Goal: Task Accomplishment & Management: Use online tool/utility

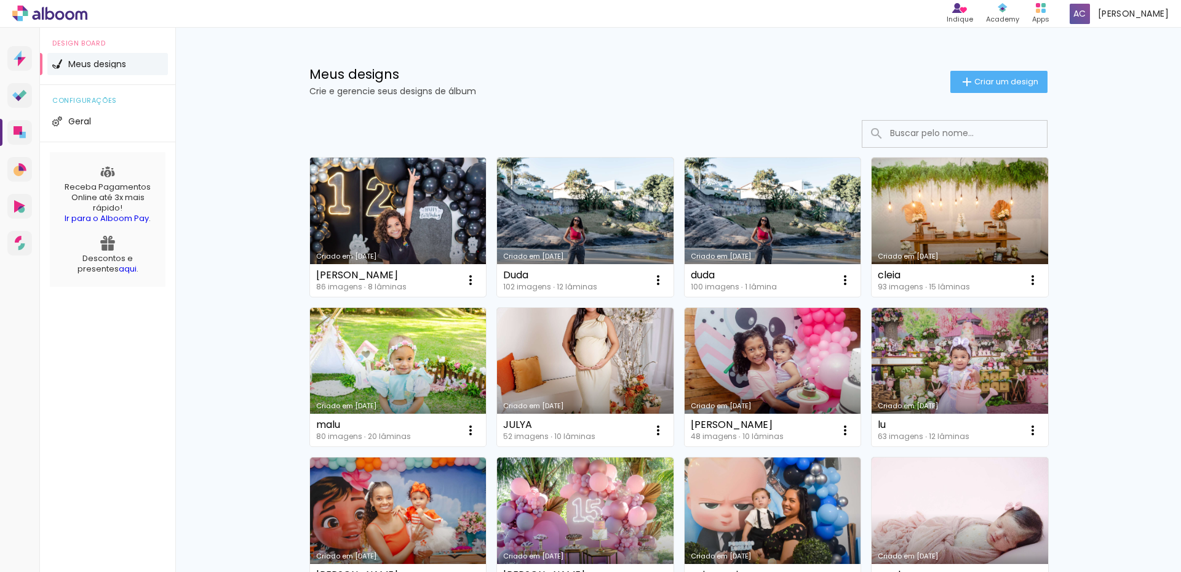
click at [424, 221] on link "Criado em [DATE]" at bounding box center [398, 227] width 177 height 139
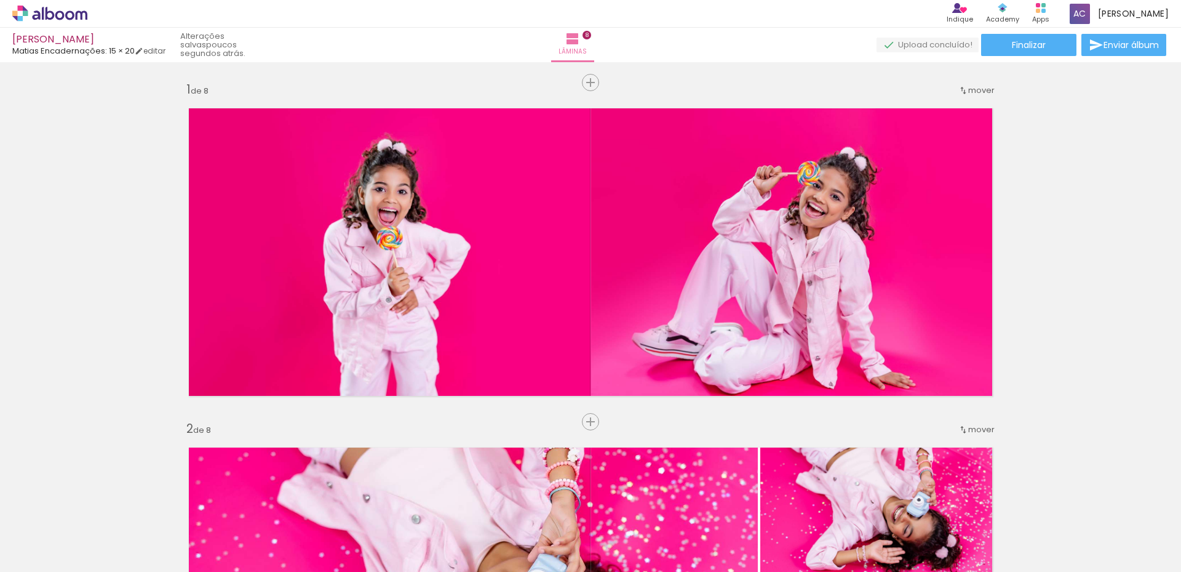
scroll to position [2347, 0]
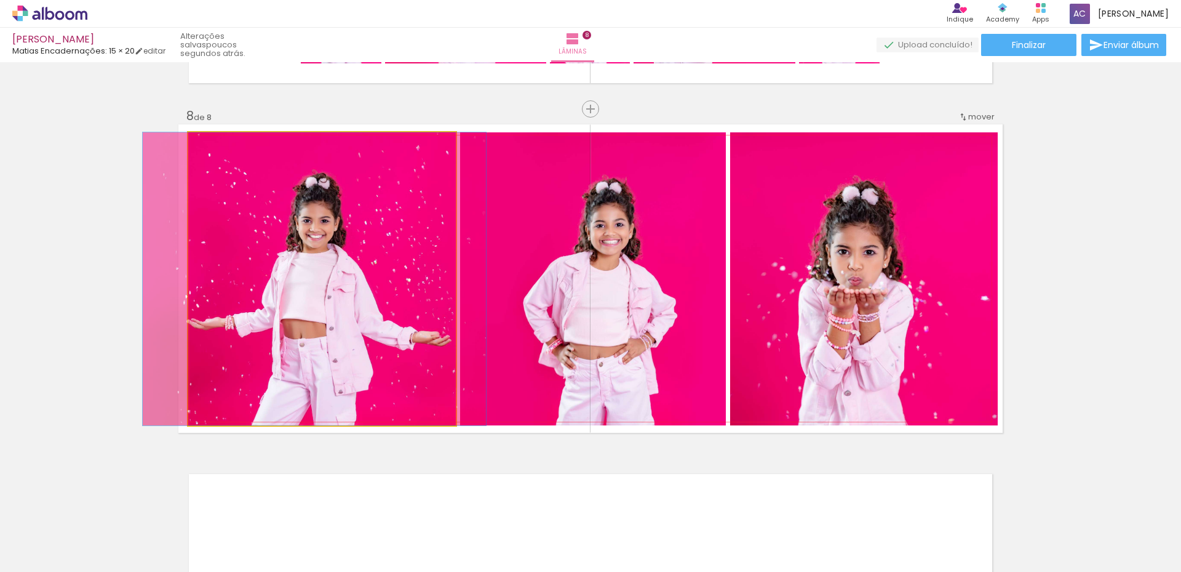
drag, startPoint x: 369, startPoint y: 297, endPoint x: 361, endPoint y: 297, distance: 7.4
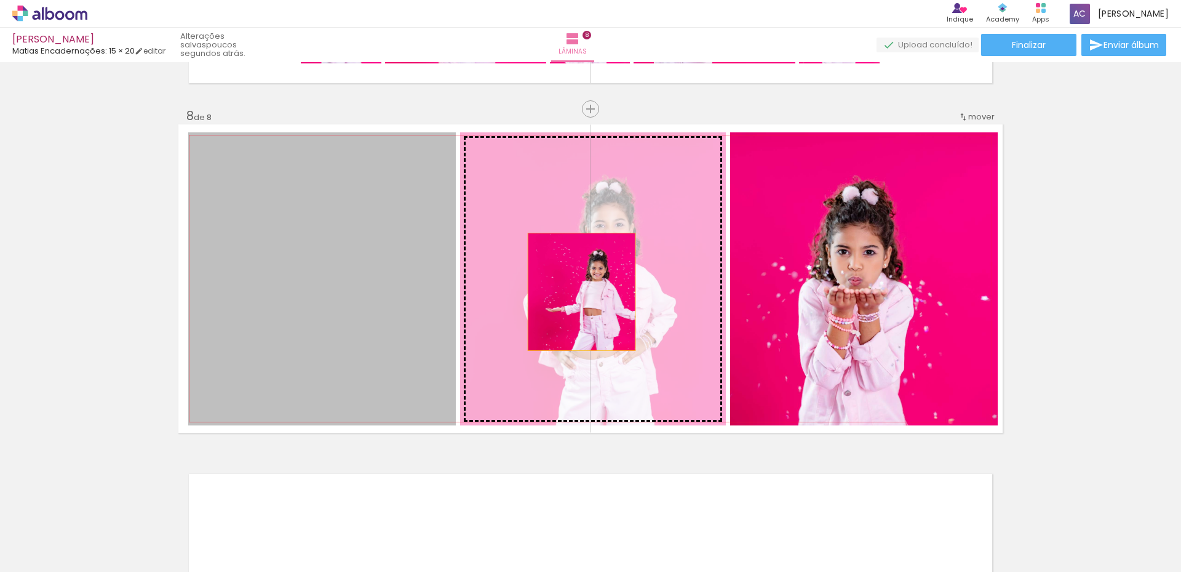
drag, startPoint x: 514, startPoint y: 292, endPoint x: 577, endPoint y: 292, distance: 62.8
click at [0, 0] on slot at bounding box center [0, 0] width 0 height 0
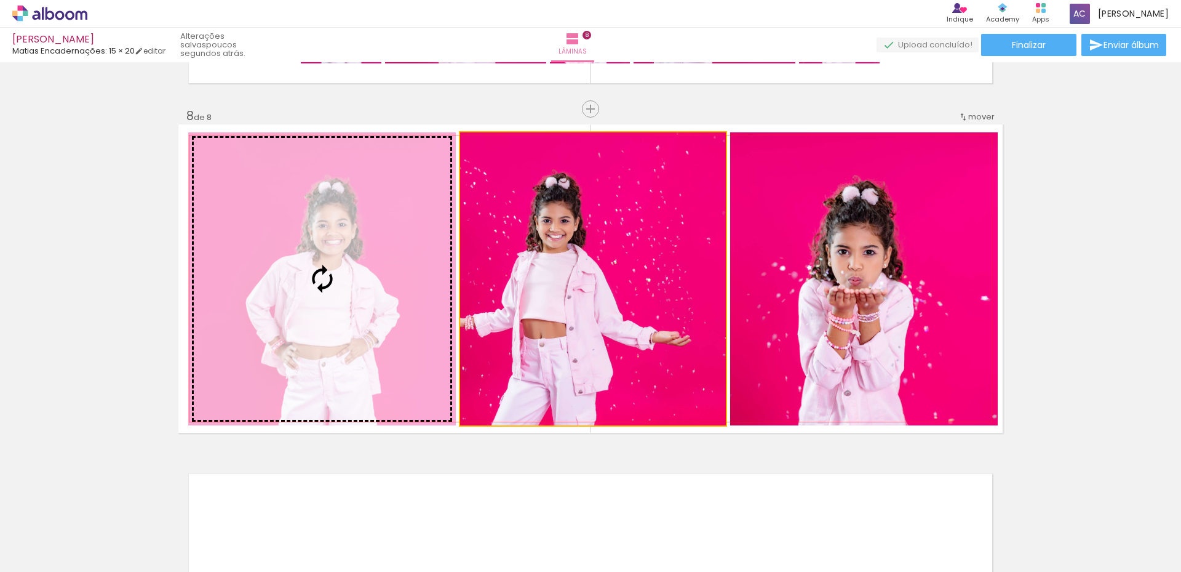
drag, startPoint x: 585, startPoint y: 284, endPoint x: 402, endPoint y: 271, distance: 183.8
click at [0, 0] on slot at bounding box center [0, 0] width 0 height 0
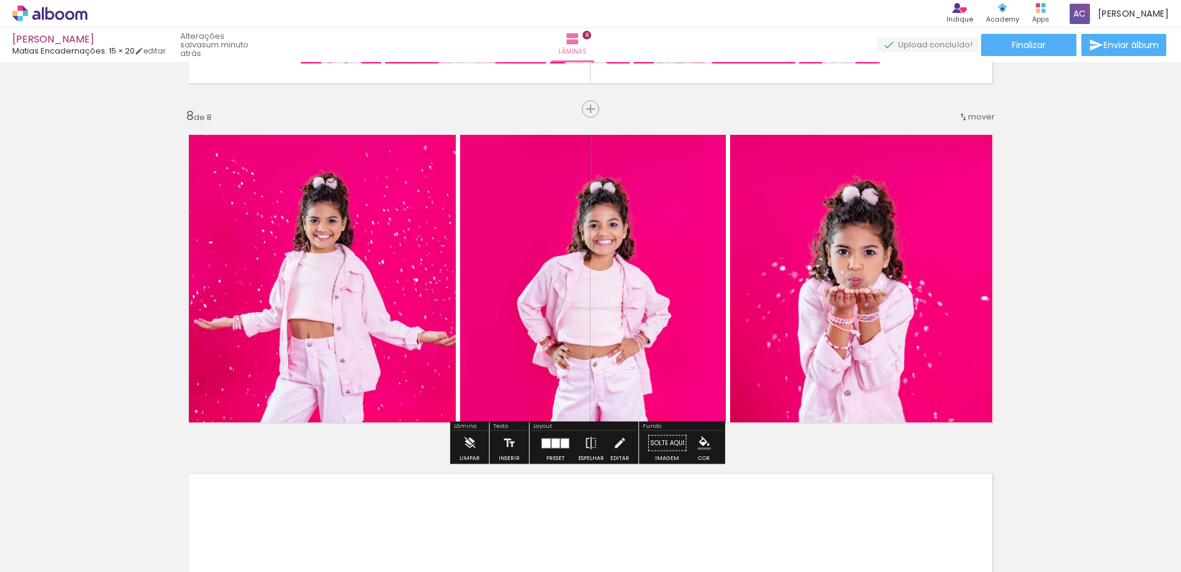
click at [557, 445] on quentale-layouter at bounding box center [555, 442] width 28 height 10
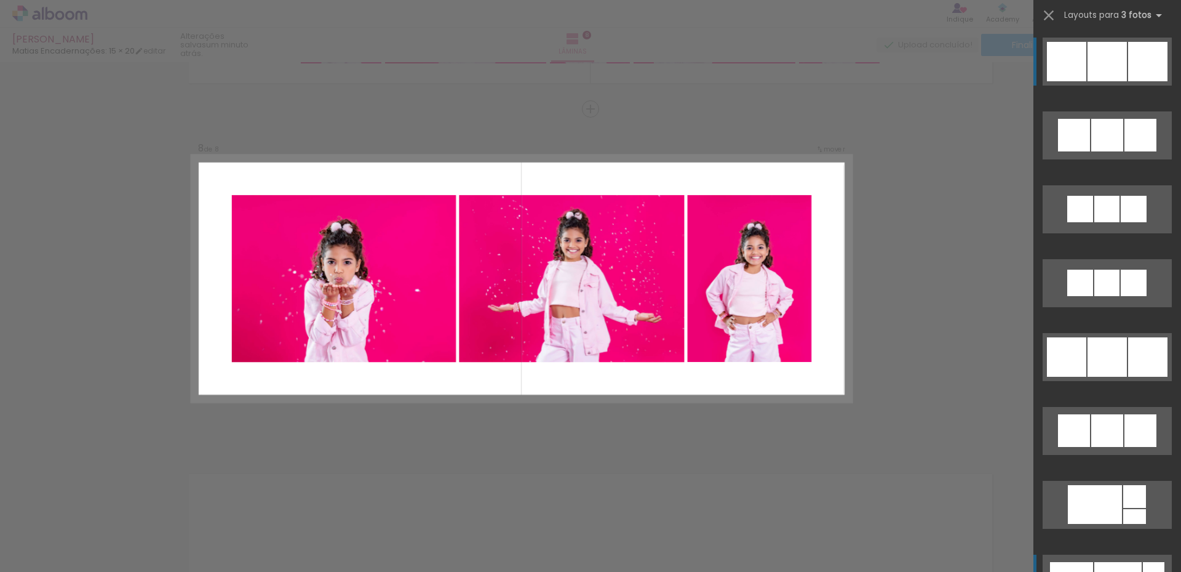
click at [1111, 86] on quentale-layouter at bounding box center [1107, 62] width 129 height 48
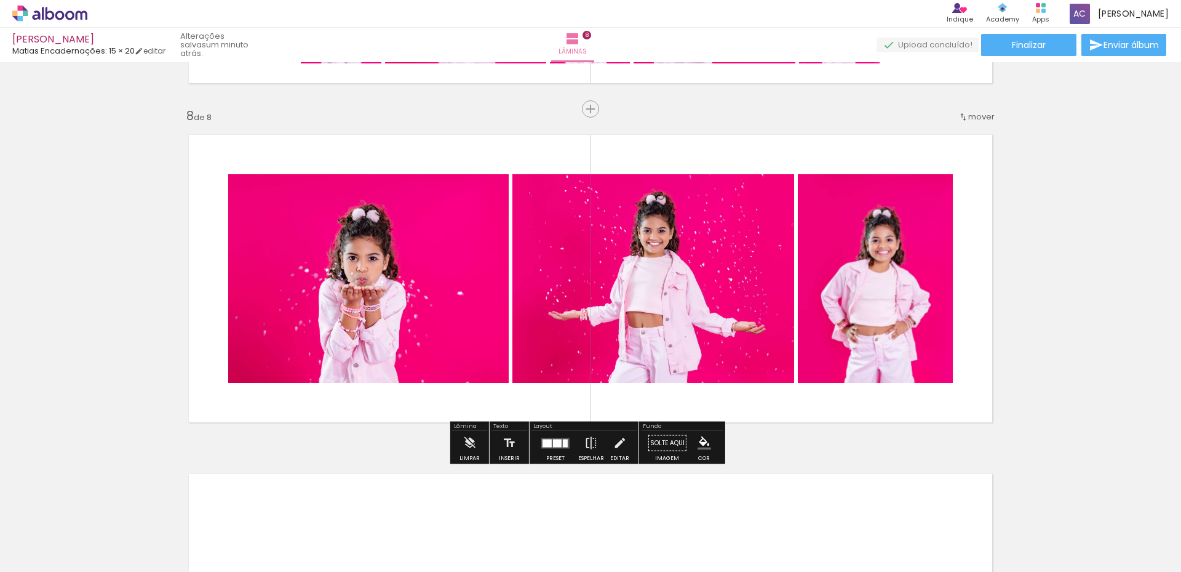
click at [547, 442] on div at bounding box center [547, 443] width 9 height 8
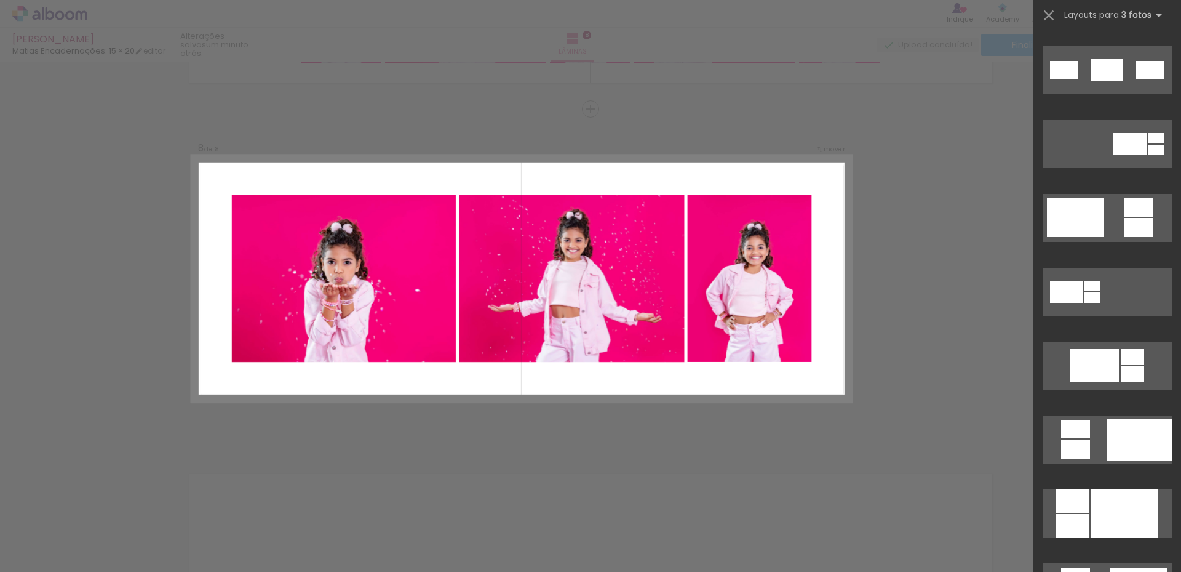
scroll to position [1635, 0]
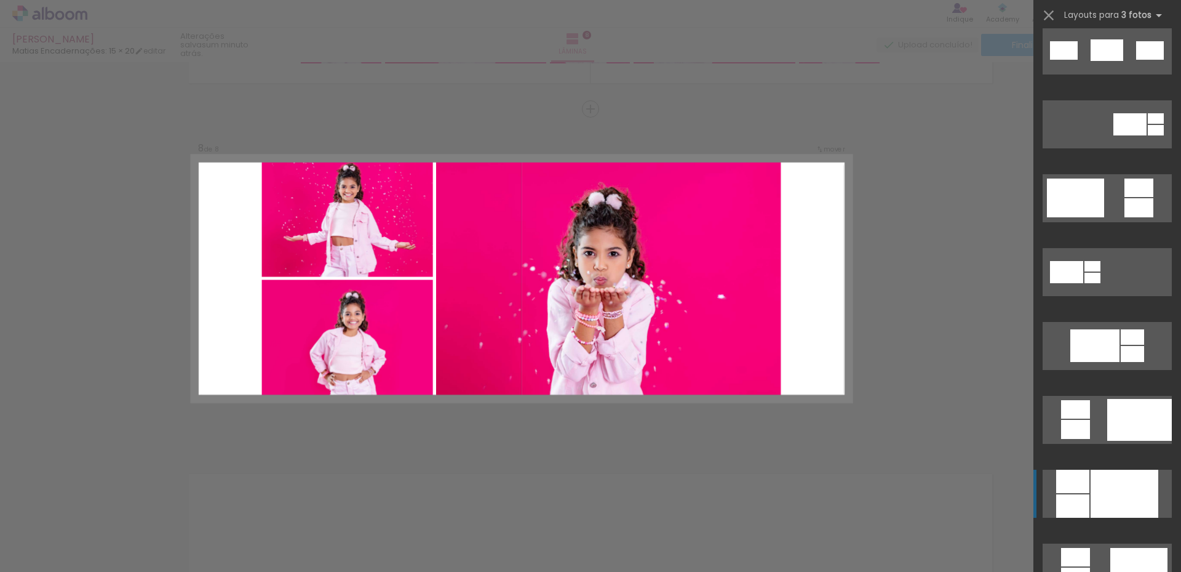
click at [1107, 441] on div at bounding box center [1139, 420] width 65 height 42
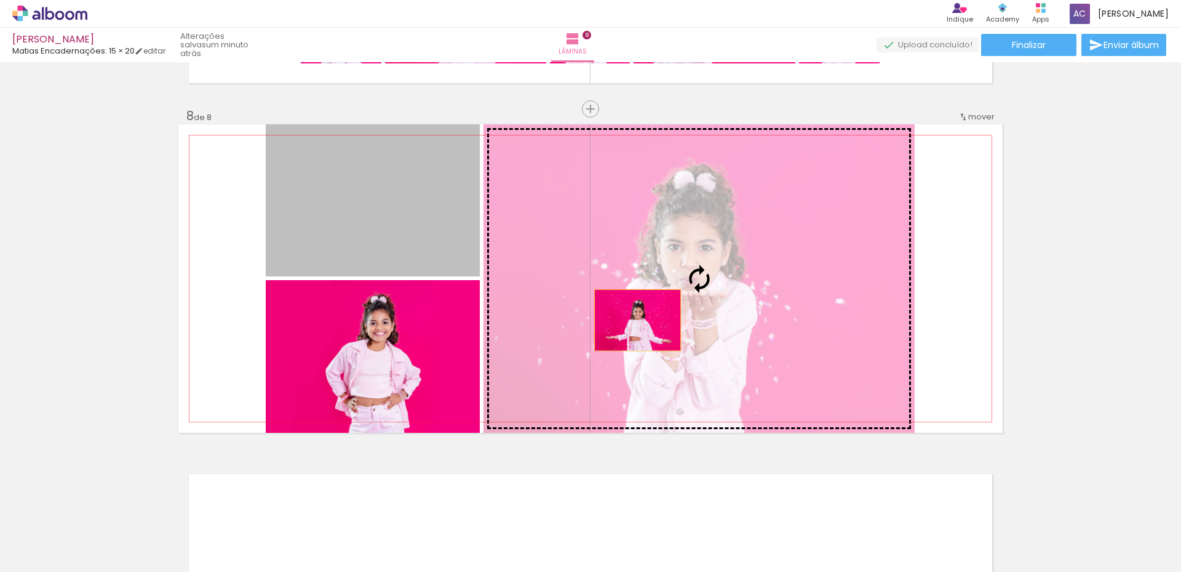
drag, startPoint x: 380, startPoint y: 244, endPoint x: 635, endPoint y: 320, distance: 266.3
click at [0, 0] on slot at bounding box center [0, 0] width 0 height 0
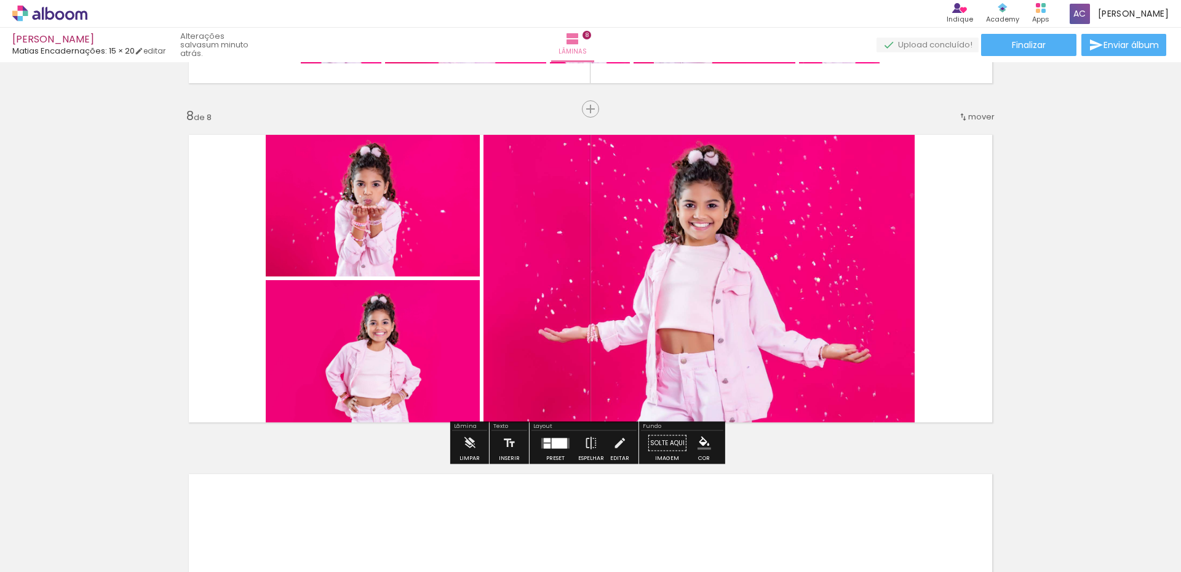
click at [621, 449] on iron-icon at bounding box center [620, 443] width 14 height 25
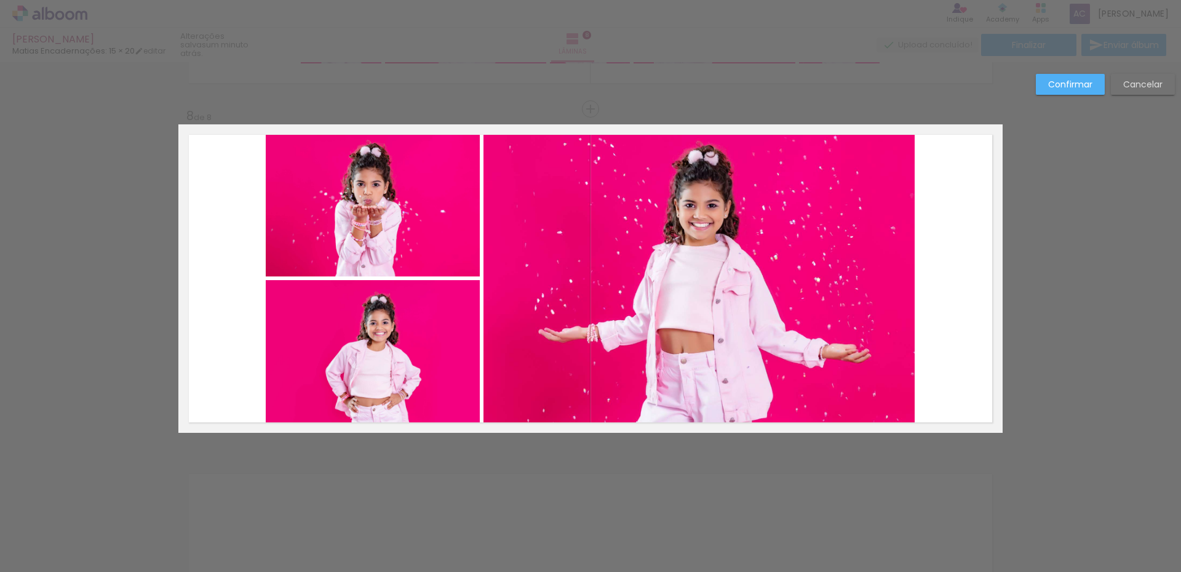
click at [1128, 92] on paper-button "Cancelar" at bounding box center [1143, 84] width 64 height 21
